Goal: Information Seeking & Learning: Learn about a topic

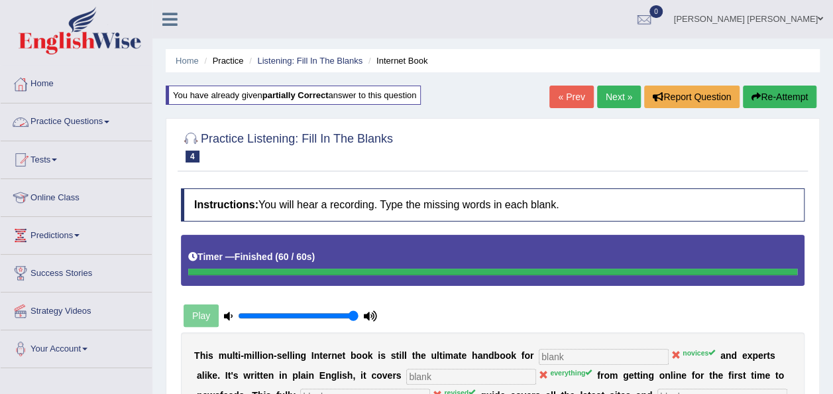
click at [93, 121] on link "Practice Questions" at bounding box center [76, 119] width 151 height 33
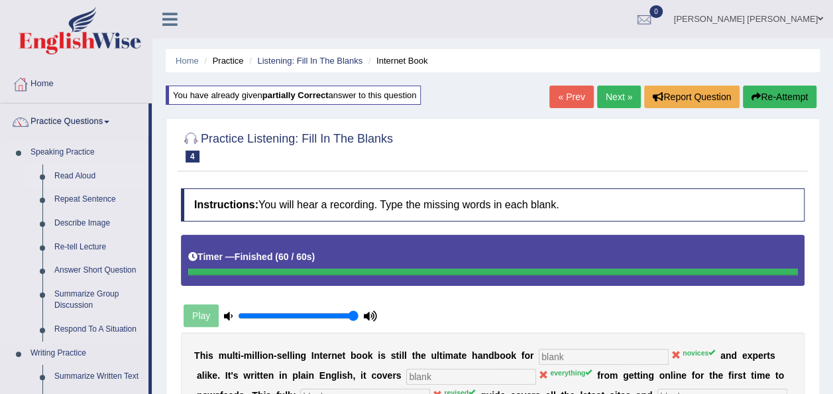
click at [80, 176] on link "Read Aloud" at bounding box center [98, 176] width 100 height 24
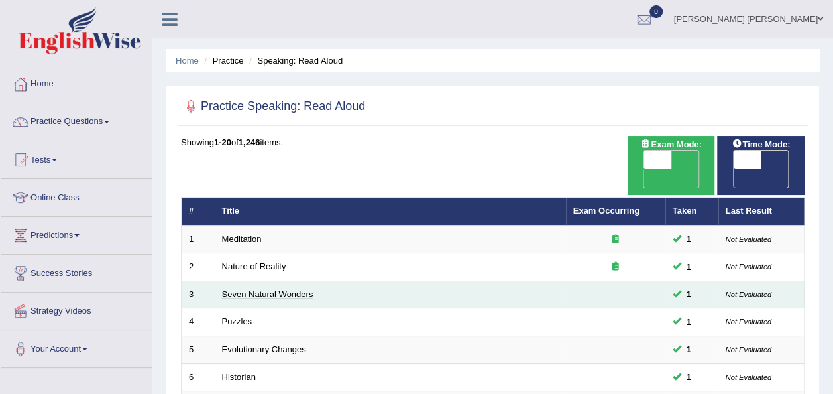
click at [241, 289] on link "Seven Natural Wonders" at bounding box center [267, 294] width 91 height 10
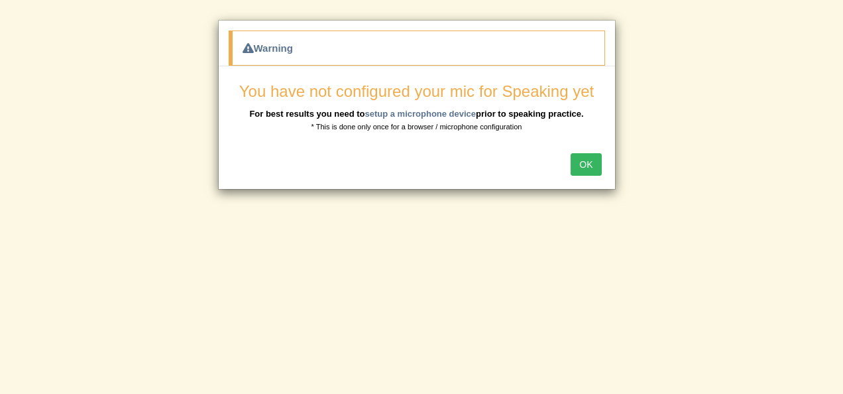
click at [592, 164] on button "OK" at bounding box center [585, 164] width 30 height 23
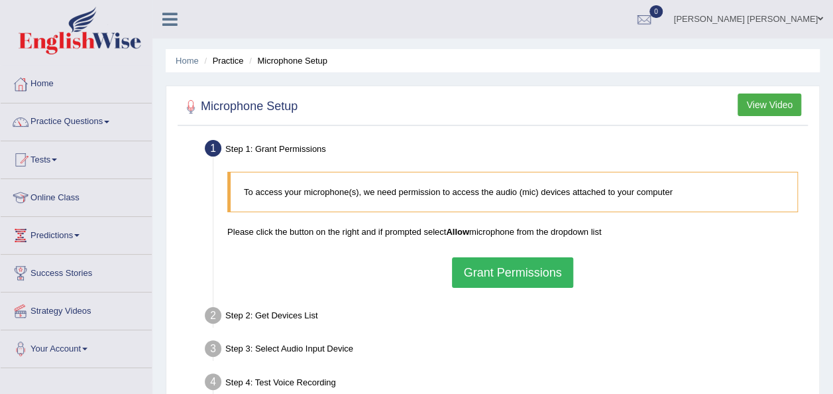
click at [502, 265] on button "Grant Permissions" at bounding box center [512, 272] width 121 height 30
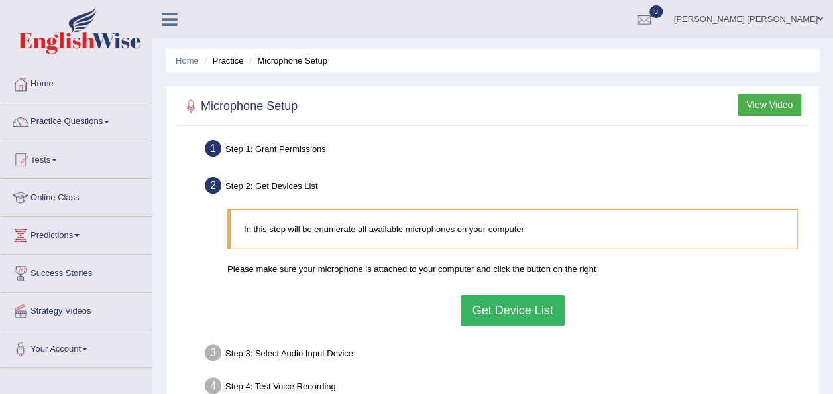
click at [494, 310] on button "Get Device List" at bounding box center [511, 310] width 103 height 30
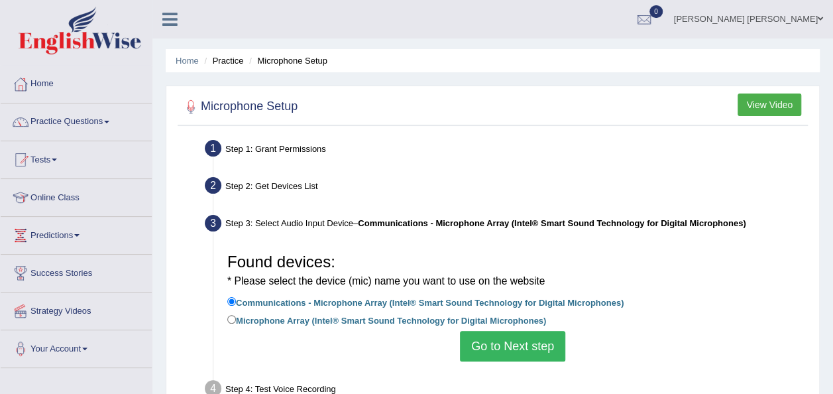
click at [515, 345] on button "Go to Next step" at bounding box center [512, 346] width 105 height 30
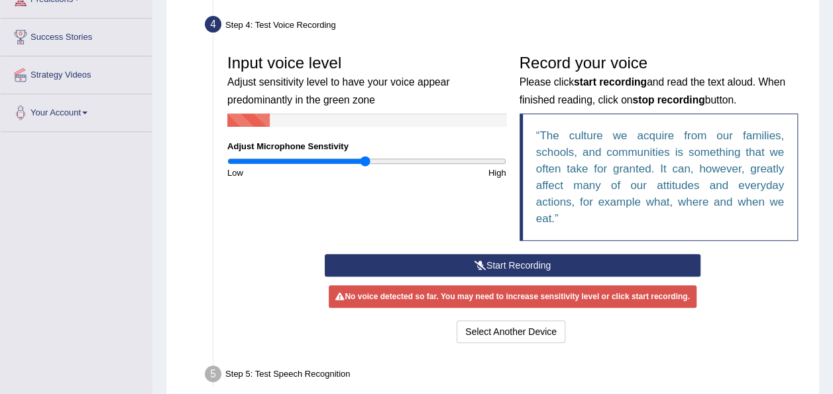
scroll to position [237, 0]
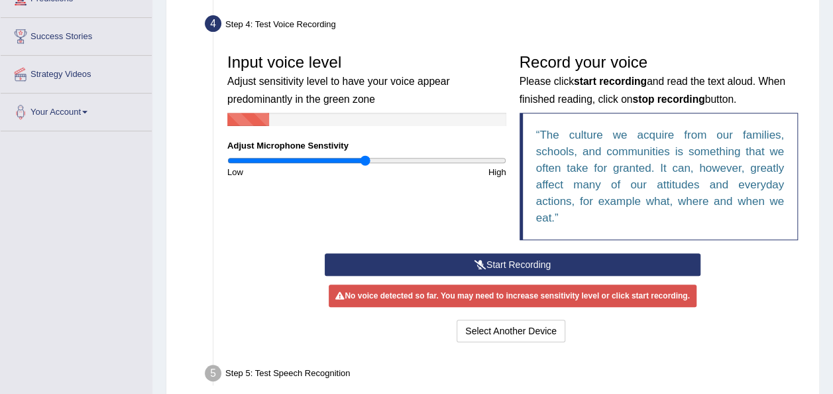
click at [493, 264] on button "Start Recording" at bounding box center [513, 264] width 376 height 23
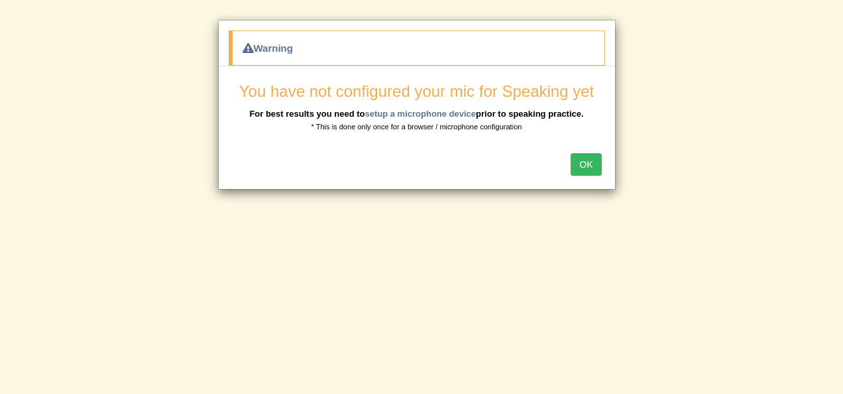
click at [600, 158] on button "OK" at bounding box center [585, 164] width 30 height 23
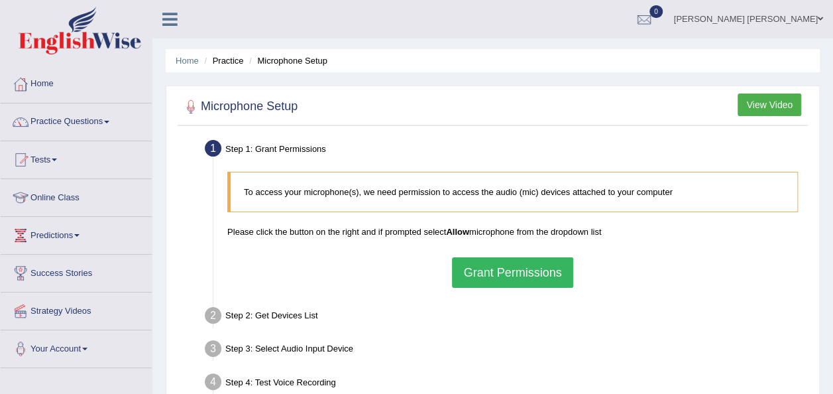
click at [93, 122] on link "Practice Questions" at bounding box center [76, 119] width 151 height 33
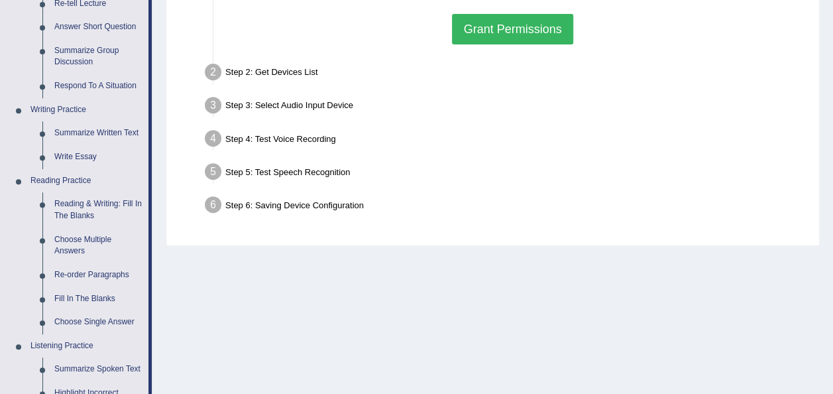
scroll to position [246, 0]
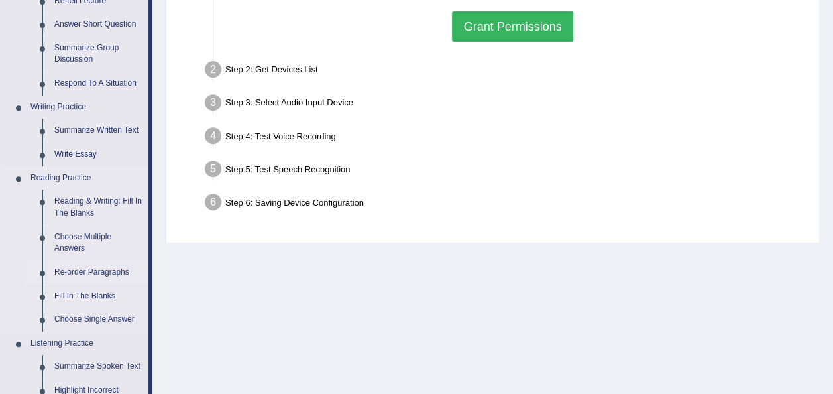
click at [98, 268] on link "Re-order Paragraphs" at bounding box center [98, 272] width 100 height 24
